Goal: Complete application form: Complete application form

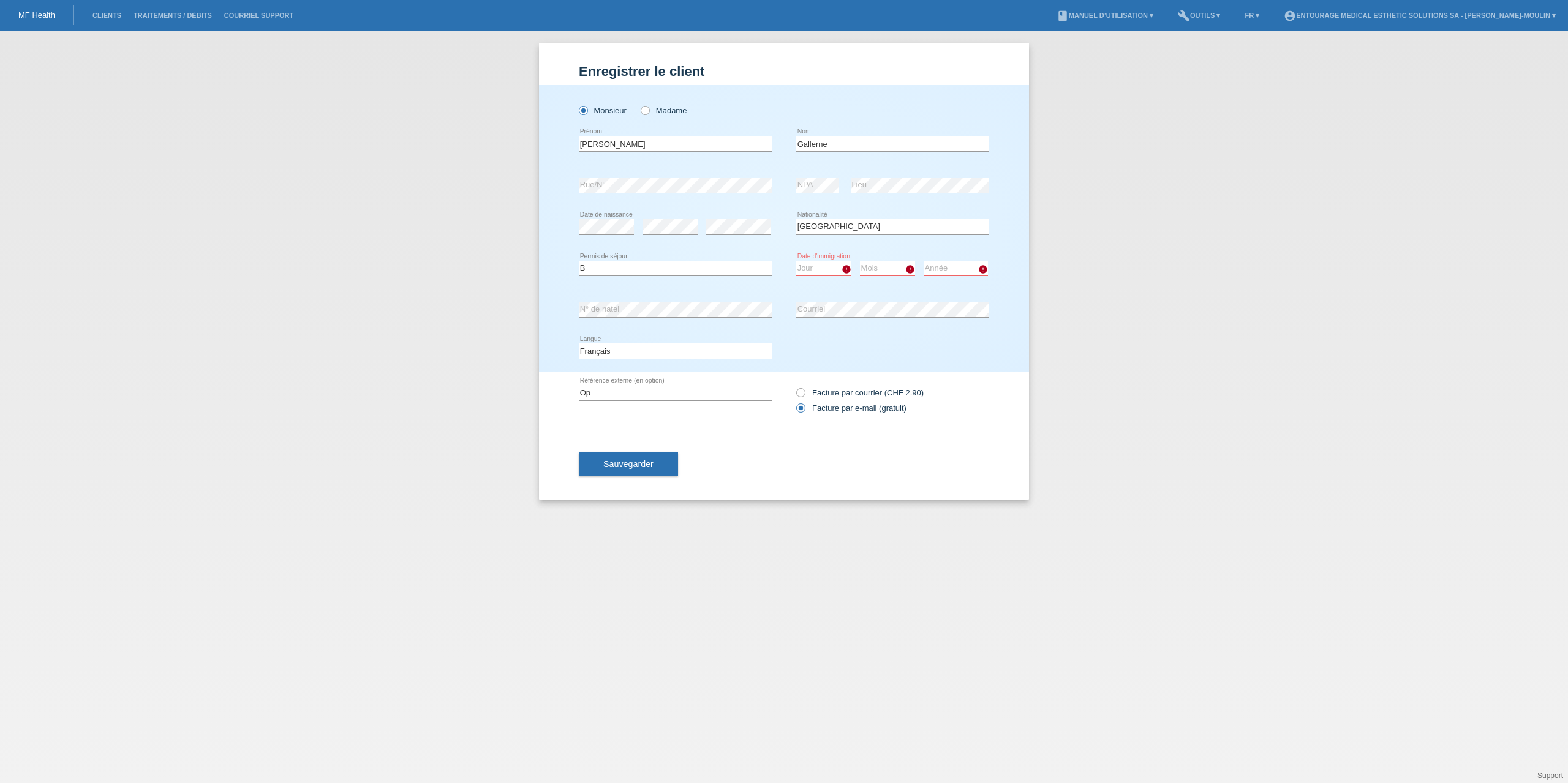
select select "FR"
select select "B"
click at [639, 104] on icon at bounding box center [639, 104] width 0 height 0
click at [648, 109] on input "Madame" at bounding box center [645, 110] width 8 height 8
radio input "true"
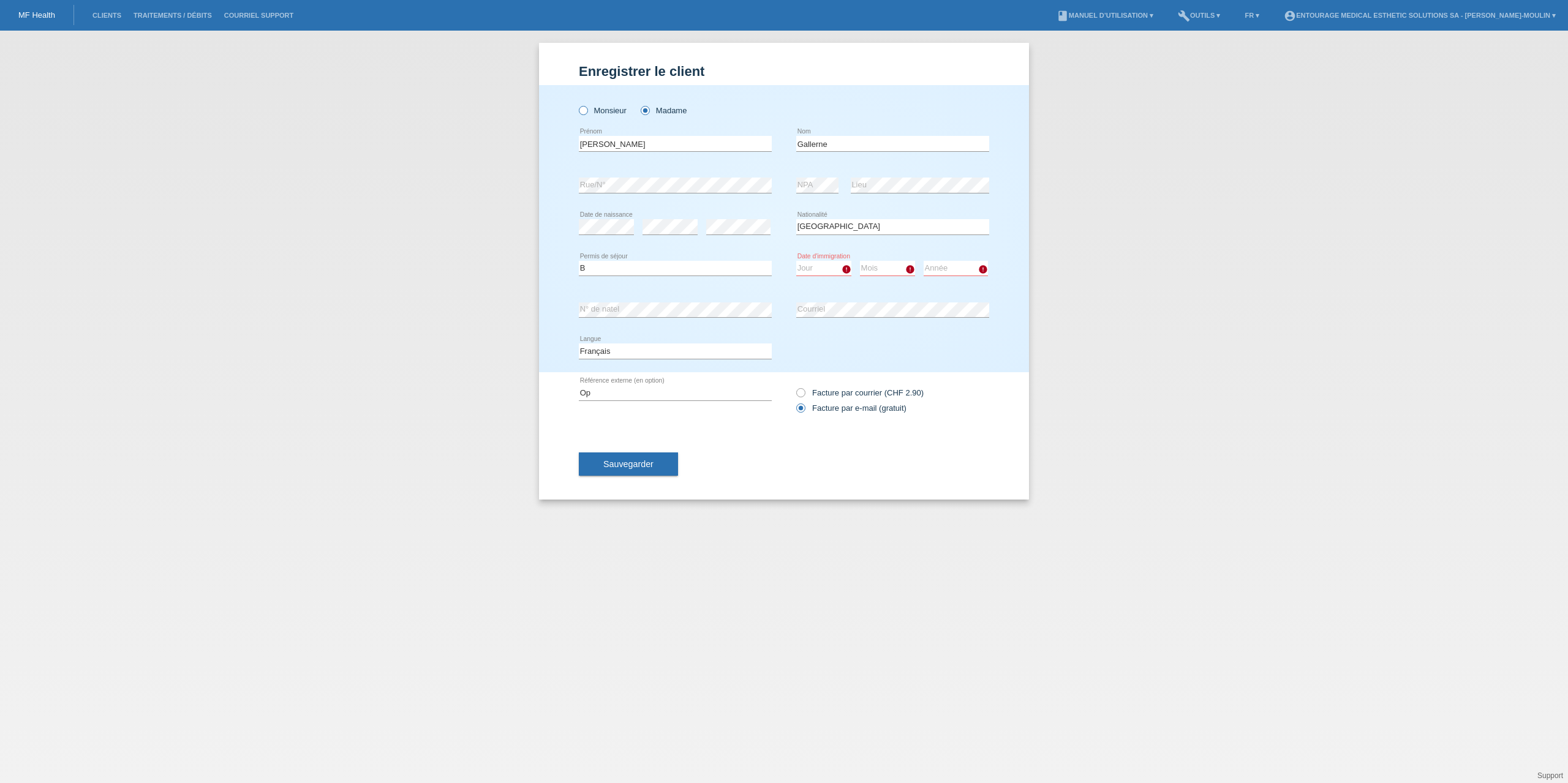
click at [577, 104] on icon at bounding box center [577, 104] width 0 height 0
click at [585, 110] on input "Monsieur" at bounding box center [583, 110] width 8 height 8
radio input "true"
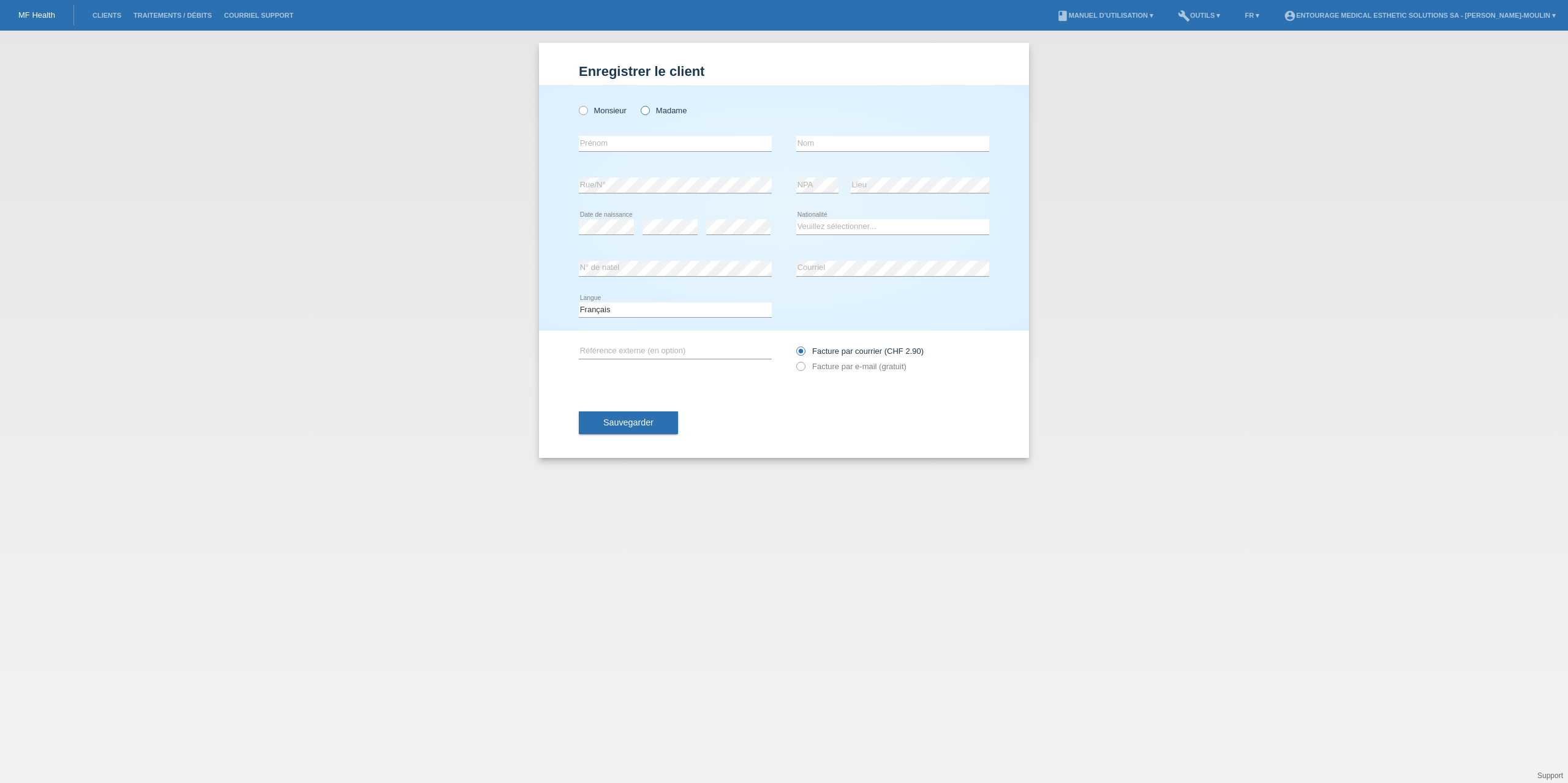
click at [639, 104] on icon at bounding box center [639, 104] width 0 height 0
click at [648, 109] on input "Madame" at bounding box center [645, 110] width 8 height 8
radio input "true"
click at [610, 142] on input "text" at bounding box center [675, 143] width 193 height 15
